Goal: Information Seeking & Learning: Understand process/instructions

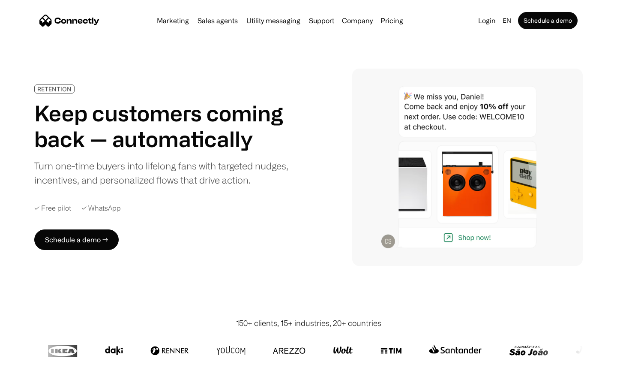
scroll to position [2428, 0]
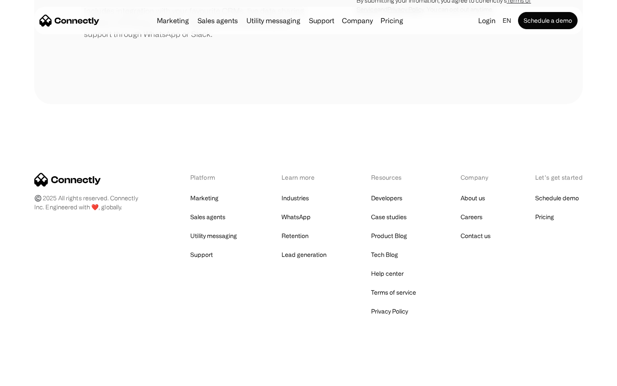
scroll to position [398, 0]
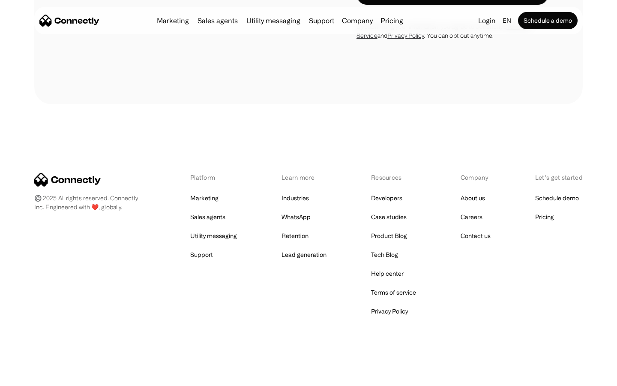
scroll to position [2783, 0]
